Goal: Information Seeking & Learning: Learn about a topic

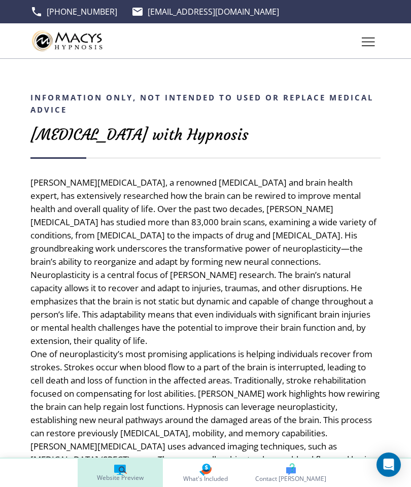
scroll to position [501, 0]
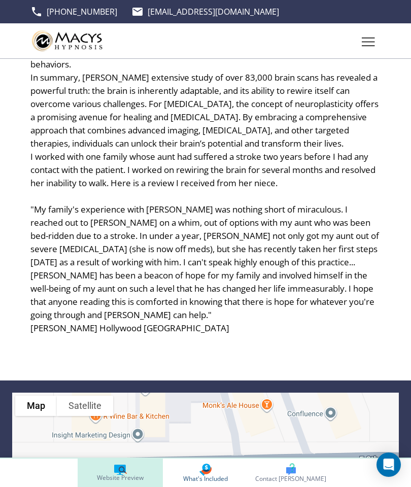
click at [191, 483] on link "What's Included" at bounding box center [205, 472] width 85 height 28
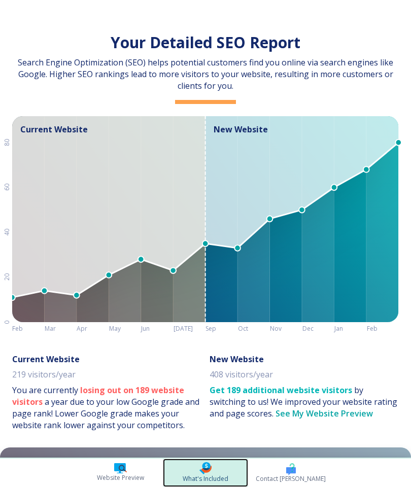
scroll to position [0, 161]
